Goal: Transaction & Acquisition: Obtain resource

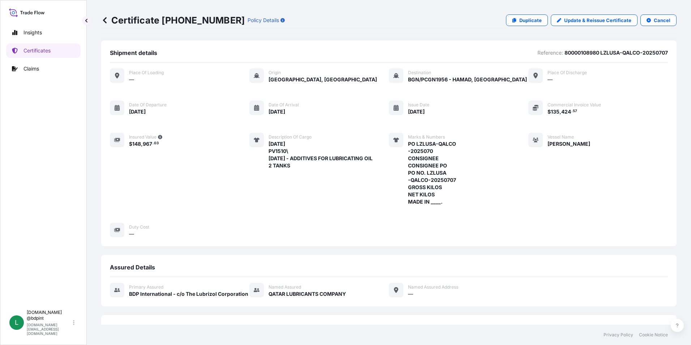
scroll to position [170, 0]
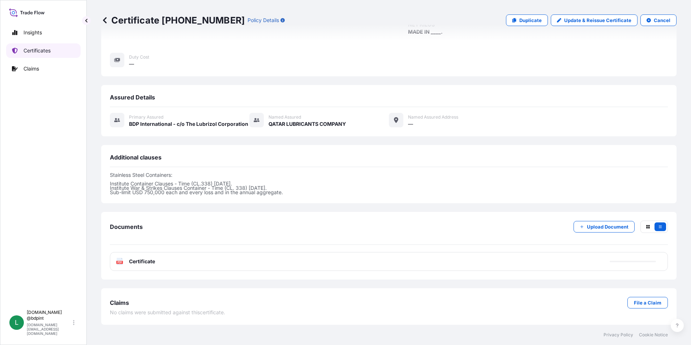
click at [41, 55] on link "Certificates" at bounding box center [43, 50] width 74 height 14
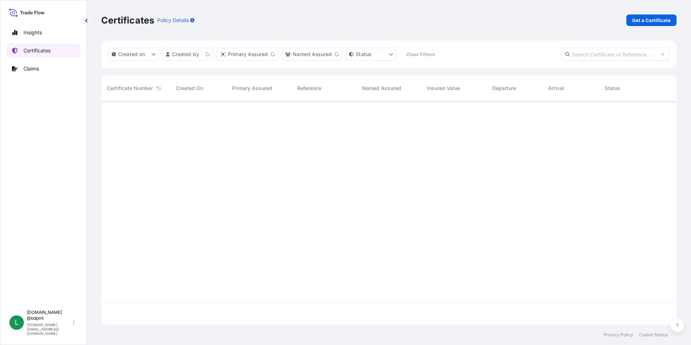
scroll to position [222, 570]
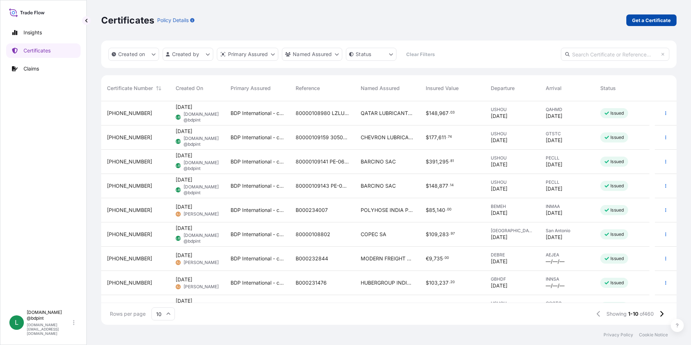
click at [654, 21] on p "Get a Certificate" at bounding box center [651, 20] width 39 height 7
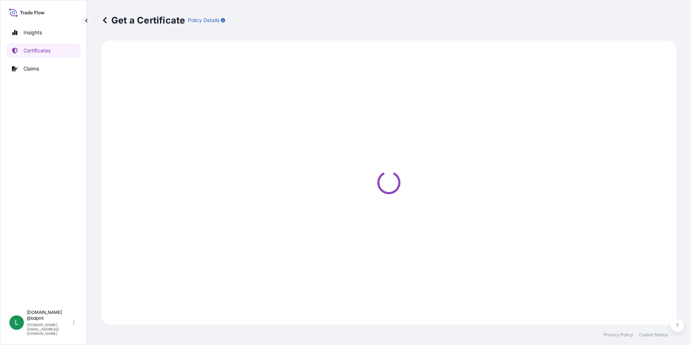
select select "Barge"
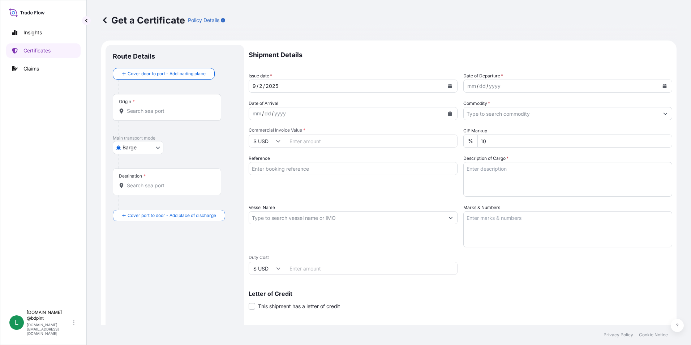
click at [658, 86] on button "Calendar" at bounding box center [664, 86] width 12 height 12
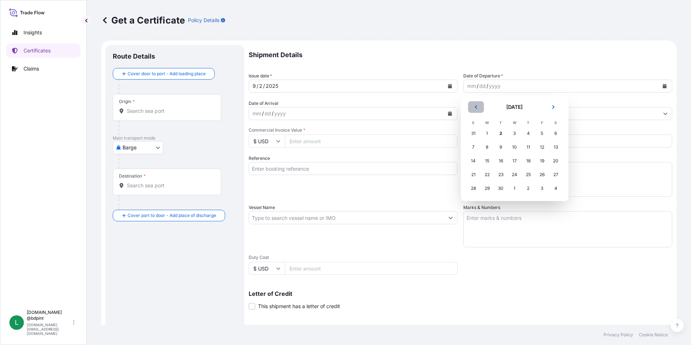
click at [476, 101] on button "Previous" at bounding box center [476, 107] width 16 height 12
click at [529, 173] on div "21" at bounding box center [527, 174] width 13 height 13
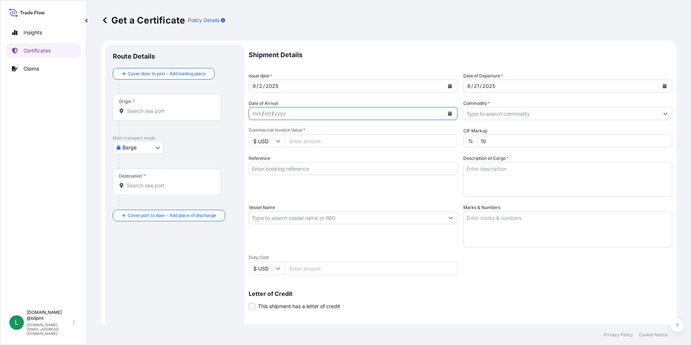
click at [448, 113] on icon "Calendar" at bounding box center [450, 113] width 4 height 4
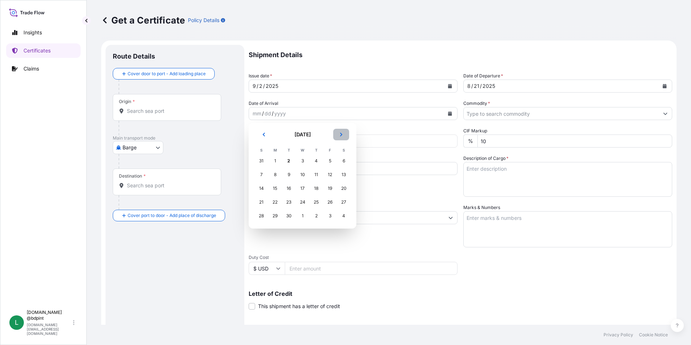
click at [339, 135] on icon "Next" at bounding box center [341, 134] width 4 height 4
click at [264, 137] on button "Previous" at bounding box center [264, 135] width 16 height 12
click at [276, 158] on div "1" at bounding box center [274, 160] width 13 height 13
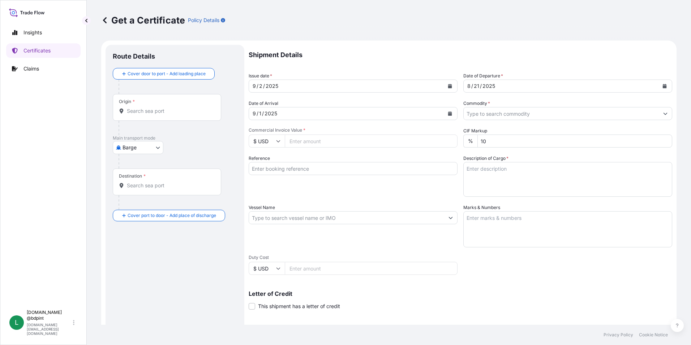
click at [311, 144] on input "Commercial Invoice Value *" at bounding box center [371, 140] width 173 height 13
type input "77356.82"
click at [360, 197] on div "Shipment Details Issue date * [DATE] Date of Departure * [DATE] Date of Arrival…" at bounding box center [459, 217] width 423 height 344
click at [306, 170] on input "Reference" at bounding box center [352, 168] width 209 height 13
paste input "80000108000"
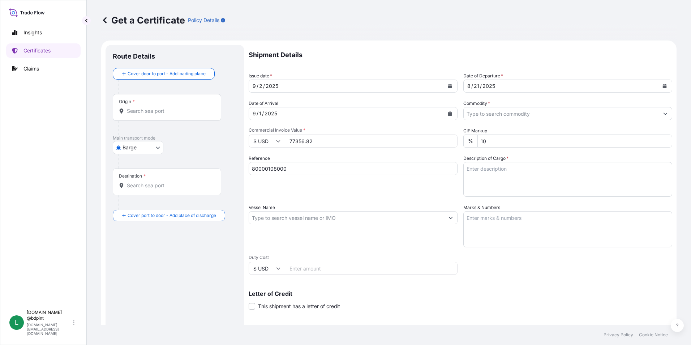
click at [315, 170] on input "80000108000" at bounding box center [352, 168] width 209 height 13
paste input "CL-010/25"
type input "80000108000 CL-010/25"
drag, startPoint x: 512, startPoint y: 191, endPoint x: 507, endPoint y: 182, distance: 10.7
click at [512, 191] on textarea "Description of Cargo *" at bounding box center [567, 179] width 209 height 35
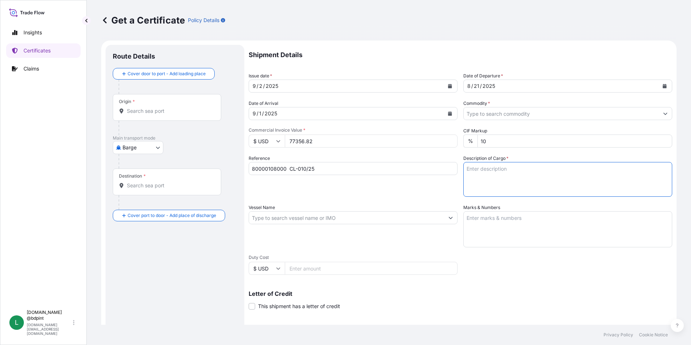
click at [505, 176] on textarea "Description of Cargo *" at bounding box center [567, 179] width 209 height 35
paste textarea "BAR 570 5703\260"
click at [506, 174] on textarea "BAR 570 5703\260" at bounding box center [567, 179] width 209 height 35
paste textarea "BAR 2011 RE9411\260"
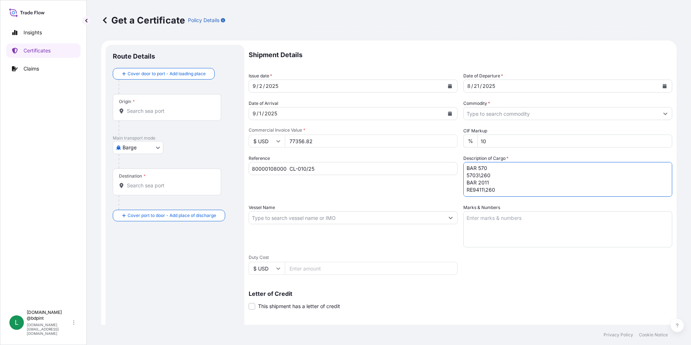
click at [503, 182] on textarea "BAR 570 5703\260 BAR 2011 RE9411\260" at bounding box center [567, 179] width 209 height 35
click at [555, 180] on textarea "BAR 570 5703\260 BAR 2011 RE9411\260" at bounding box center [567, 179] width 209 height 35
click at [553, 183] on textarea "BAR 570 5703\260 BAR 2011 RE9411\260" at bounding box center [567, 179] width 209 height 35
paste textarea "BAR 667 6662A\260"
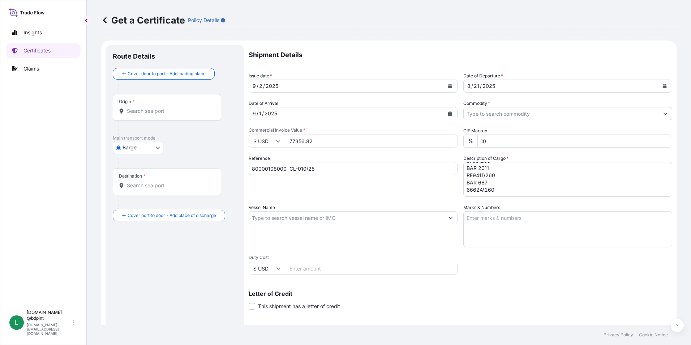
click at [501, 188] on textarea "BAR 570 5703\260 BAR 2011 RE9411\260 BAR 667 6662A\260" at bounding box center [567, 179] width 209 height 35
paste textarea "BAR 990 9990A\260"
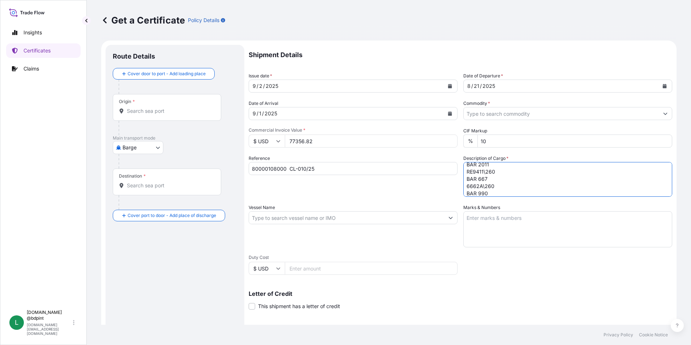
scroll to position [33, 0]
click at [494, 185] on textarea "BAR 570 5703\260 BAR 2011 RE9411\260 BAR 667 6662A\260 BAR 990 9990A\260" at bounding box center [567, 179] width 209 height 35
paste textarea "BAR 991 A99\260"
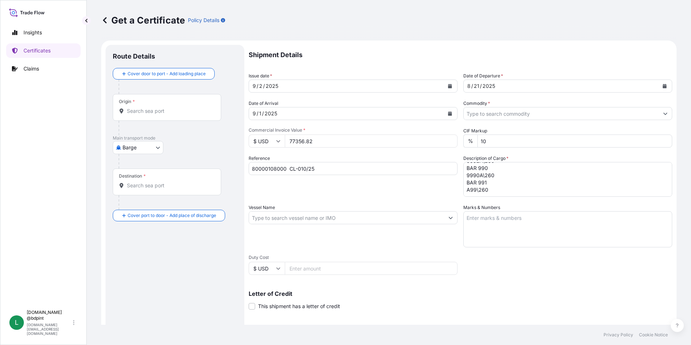
drag, startPoint x: 537, startPoint y: 198, endPoint x: 528, endPoint y: 196, distance: 9.6
click at [537, 198] on div "Shipment Details Issue date * [DATE] Date of Departure * [DATE] Date of Arrival…" at bounding box center [459, 217] width 423 height 344
click at [510, 193] on textarea "BAR 570 5703\260 BAR 2011 RE9411\260 BAR 667 6662A\260 BAR 990 9990A\260 BAR 99…" at bounding box center [567, 179] width 209 height 35
paste textarea "BAR 005 AT1112\260"
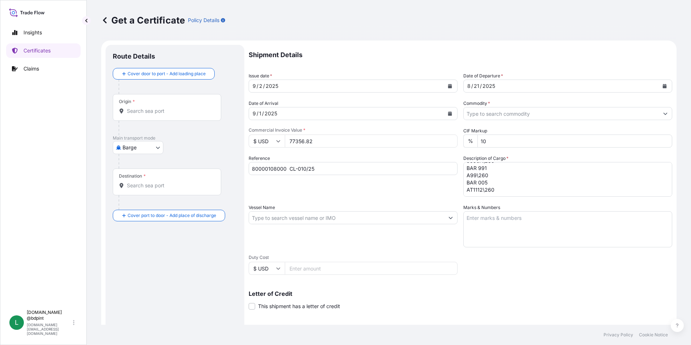
click at [496, 193] on textarea "BAR 570 5703\260 BAR 2011 RE9411\260 BAR 667 6662A\260 BAR 990 9990A\260 BAR 99…" at bounding box center [567, 179] width 209 height 35
paste textarea "LUBRICATING OIL ADDITIVES"
click at [545, 190] on textarea "BAR 570 5703\260 BAR 2011 RE9411\260 BAR 667 6662A\260 BAR 990 9990A\260 BAR 99…" at bounding box center [567, 179] width 209 height 35
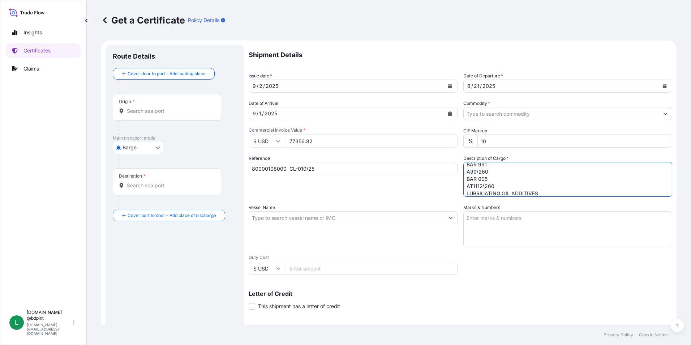
scroll to position [69, 0]
paste textarea "60 DRUM"
type textarea "BAR 570 5703\260 BAR 2011 RE9411\260 BAR 667 6662A\260 BAR 990 9990A\260 BAR 99…"
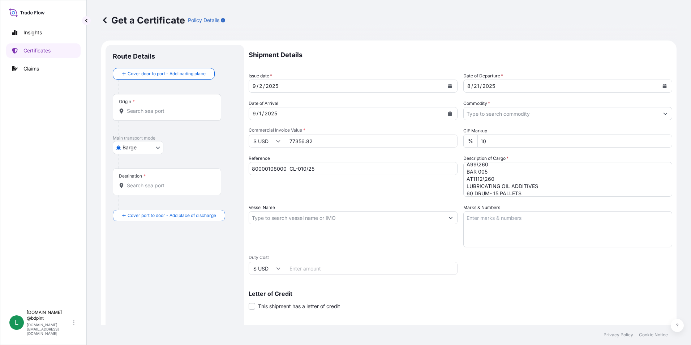
click at [318, 225] on div "Vessel Name" at bounding box center [352, 225] width 209 height 43
click at [311, 218] on input "Vessel Name" at bounding box center [346, 217] width 195 height 13
paste input "MSC PETRA"
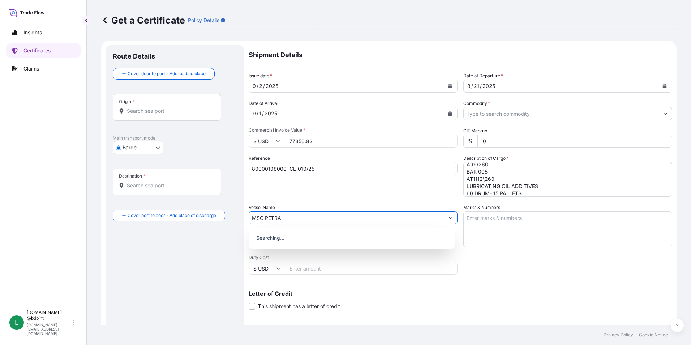
type input "MSC PETRA"
click at [483, 246] on textarea "Marks & Numbers" at bounding box center [567, 229] width 209 height 36
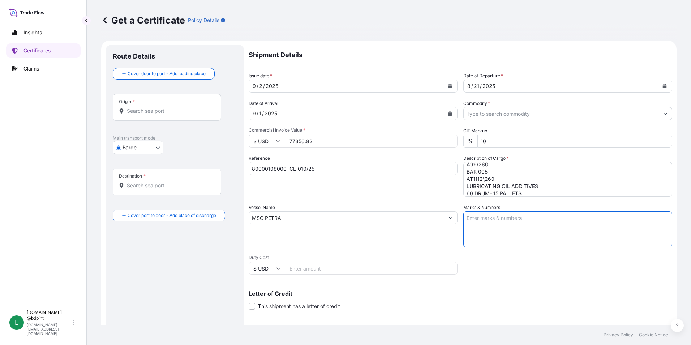
click at [513, 226] on textarea "Marks & Numbers" at bounding box center [567, 229] width 209 height 36
paste textarea "CONSIGNEE CONSIGNEE ORDER REFERENCE NUMBER SHIPPER ORDER NUMBER (LZ ORDER NUMBE…"
type textarea "CONSIGNEE CONSIGNEE ORDER REFERENCE NUMBER SHIPPER ORDER NUMBER (LZ ORDER NUMBE…"
click at [368, 240] on div "Vessel Name MSC [PERSON_NAME]" at bounding box center [352, 225] width 209 height 43
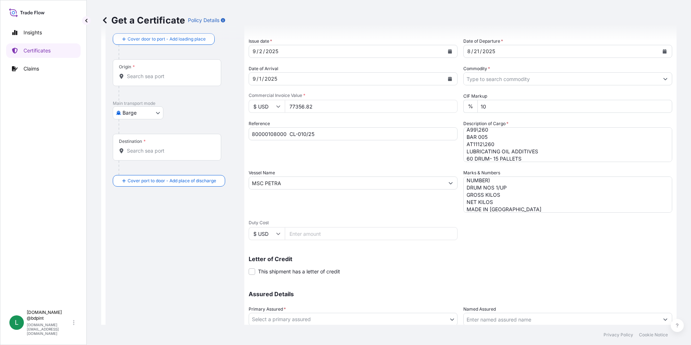
scroll to position [89, 0]
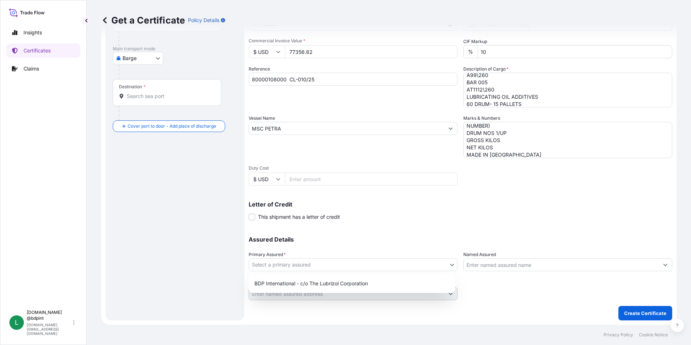
click at [281, 267] on body "0 options available. Insights Certificates Claims L [DOMAIN_NAME] @bdpint [DOMA…" at bounding box center [345, 172] width 691 height 345
click at [289, 282] on div "BDP International - c/o The Lubrizol Corporation" at bounding box center [351, 283] width 200 height 13
select select "31972"
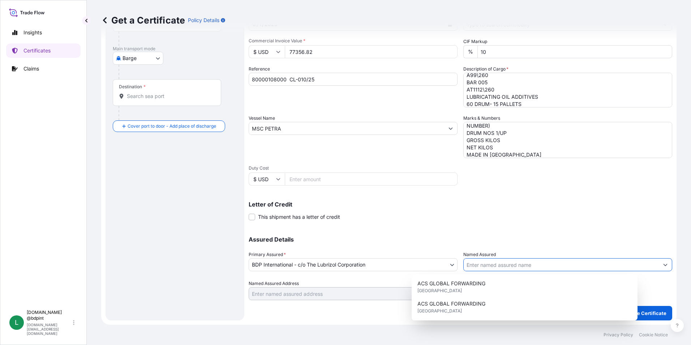
click at [501, 268] on input "Named Assured" at bounding box center [560, 264] width 195 height 13
paste input "BARCINO CHILE SPA"
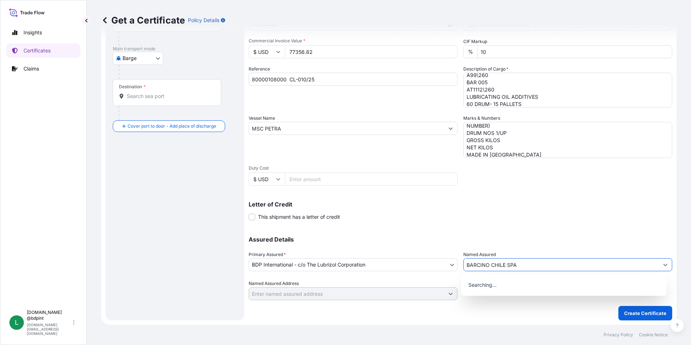
type input "BARCINO CHILE SPA"
click at [503, 213] on div "Letter of Credit This shipment has a letter of credit Letter of credit * Letter…" at bounding box center [459, 210] width 423 height 19
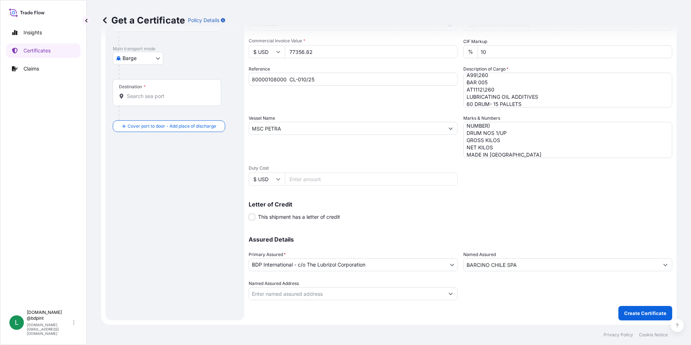
scroll to position [0, 0]
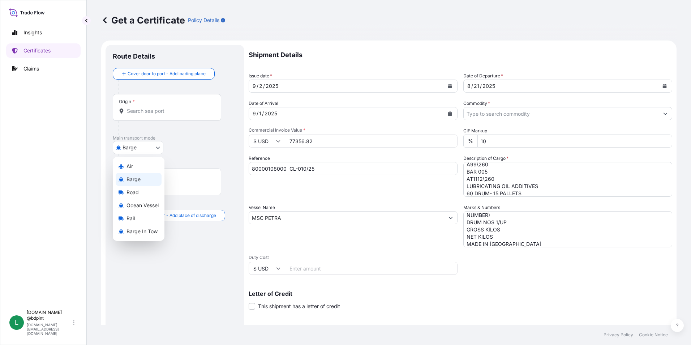
click at [134, 151] on body "15 options available. 0 options available. Insights Certificates Claims L [DOMA…" at bounding box center [345, 172] width 691 height 345
click at [150, 210] on div "Ocean Vessel" at bounding box center [139, 205] width 46 height 13
select select "Ocean Vessel"
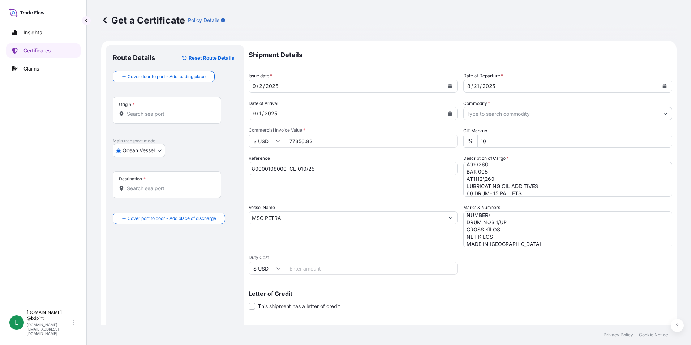
click at [161, 120] on div "Origin *" at bounding box center [167, 110] width 108 height 27
click at [161, 117] on input "Origin *" at bounding box center [169, 113] width 85 height 7
paste input "USHOU"
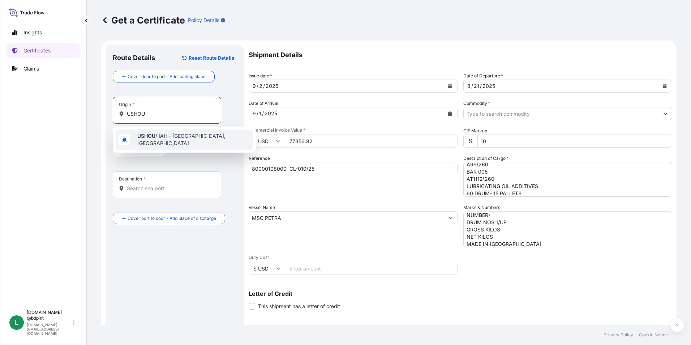
click at [166, 140] on span "USHOU / IAH - [GEOGRAPHIC_DATA], [GEOGRAPHIC_DATA]" at bounding box center [193, 139] width 113 height 14
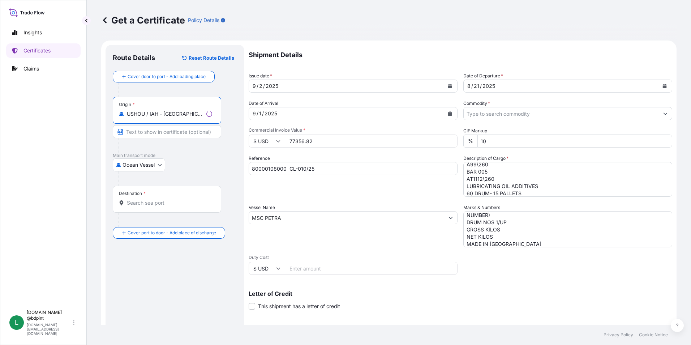
type input "USHOU / IAH - [GEOGRAPHIC_DATA], [GEOGRAPHIC_DATA]"
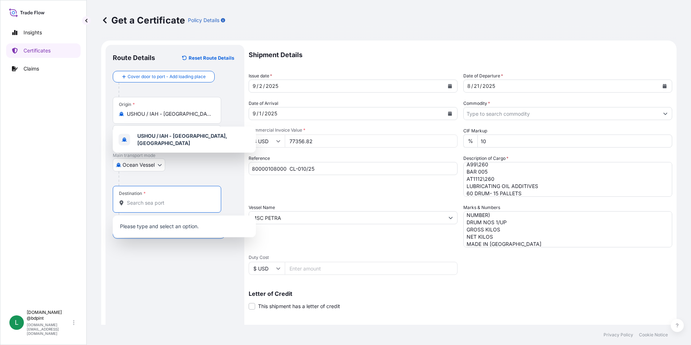
click at [173, 204] on input "Destination *" at bounding box center [169, 202] width 85 height 7
paste input "CLSAI"
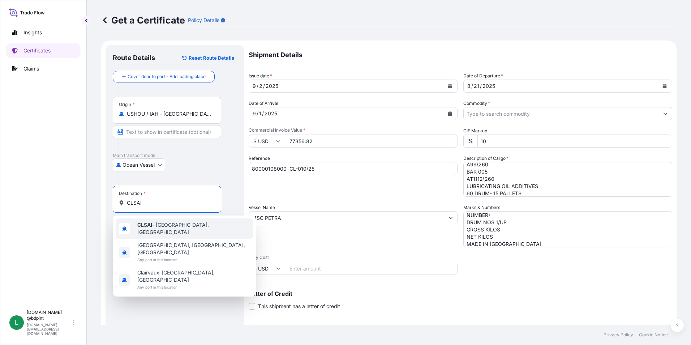
click at [164, 227] on span "CLSAI - [GEOGRAPHIC_DATA], [GEOGRAPHIC_DATA]" at bounding box center [193, 228] width 113 height 14
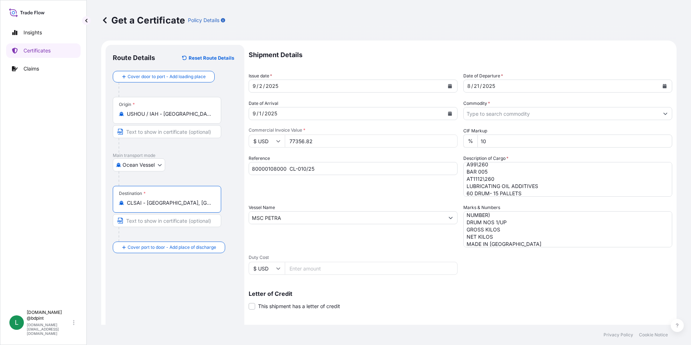
type input "CLSAI - [GEOGRAPHIC_DATA], [GEOGRAPHIC_DATA]"
click at [177, 282] on div "Route Details Reset Route Details Cover door to port - Add loading place Place …" at bounding box center [175, 227] width 124 height 350
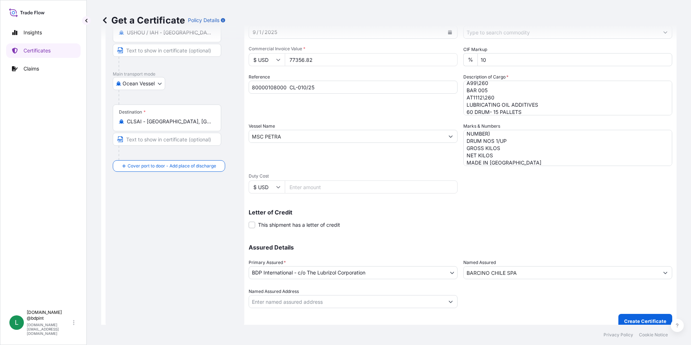
scroll to position [89, 0]
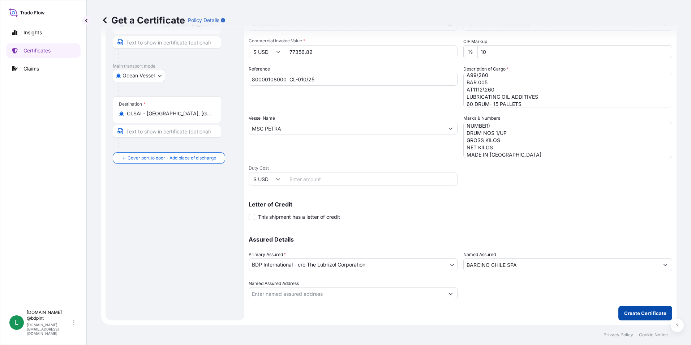
click at [644, 312] on p "Create Certificate" at bounding box center [645, 312] width 42 height 7
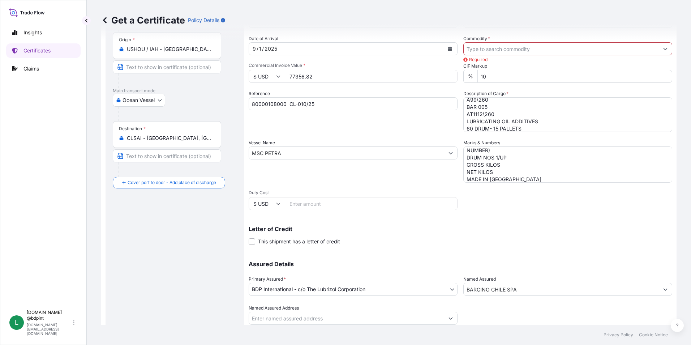
scroll to position [17, 0]
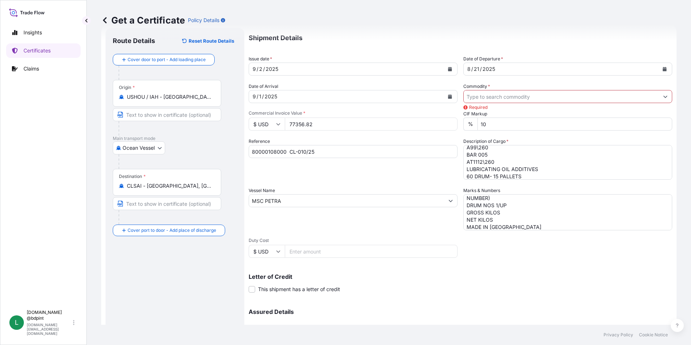
click at [493, 99] on input "Commodity *" at bounding box center [560, 96] width 195 height 13
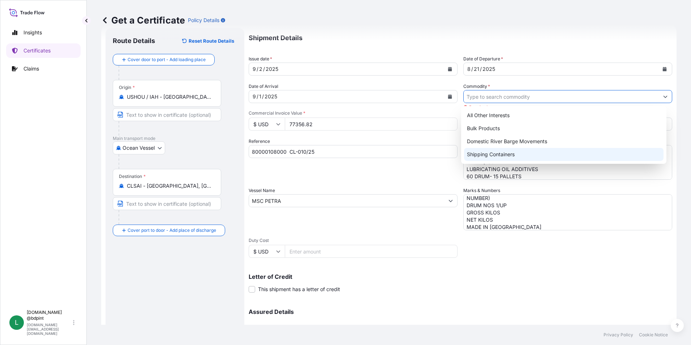
click at [482, 154] on div "Shipping Containers" at bounding box center [564, 154] width 200 height 13
type input "Shipping Containers"
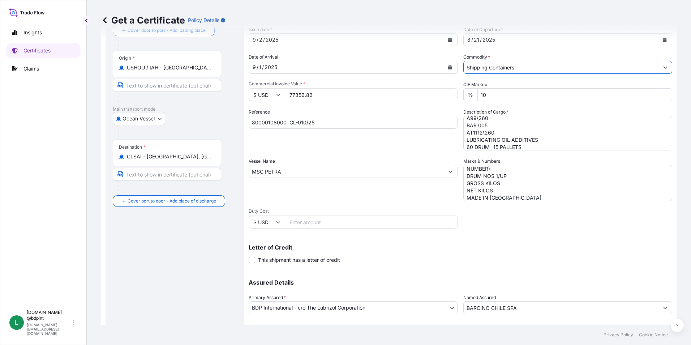
scroll to position [89, 0]
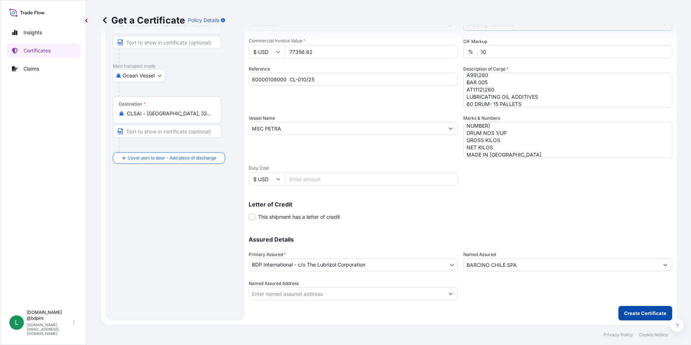
click at [628, 316] on p "Create Certificate" at bounding box center [645, 312] width 42 height 7
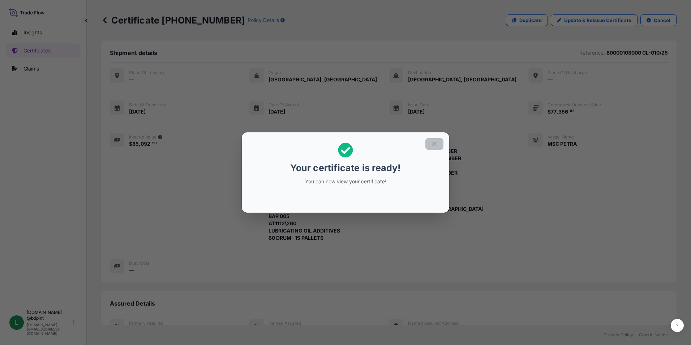
click at [435, 144] on icon "button" at bounding box center [434, 143] width 7 height 7
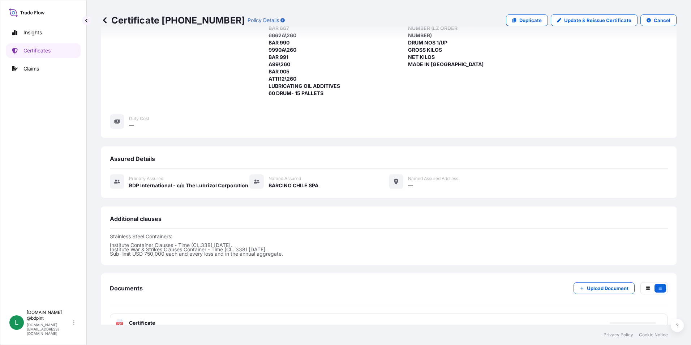
scroll to position [206, 0]
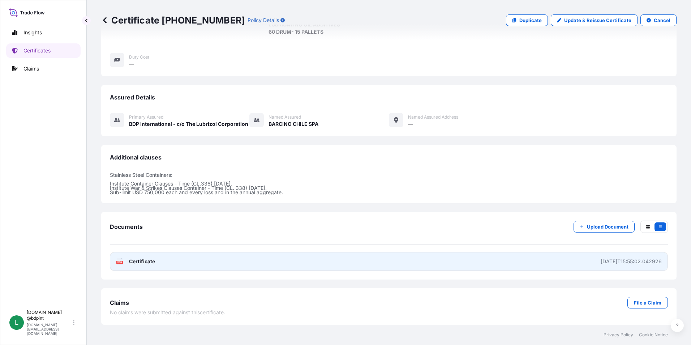
click at [317, 262] on link "PDF Certificate [DATE]T15:55:02.042926" at bounding box center [389, 261] width 558 height 19
